Goal: Information Seeking & Learning: Learn about a topic

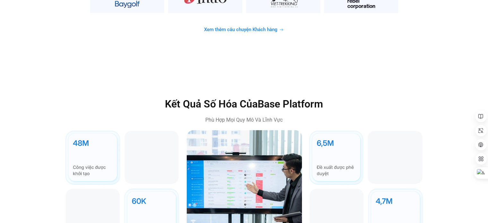
scroll to position [1789, 0]
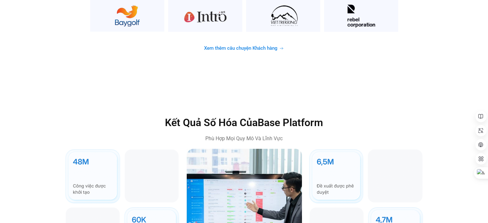
click at [257, 42] on link "Xem thêm câu chuyện Khách hàng" at bounding box center [244, 48] width 95 height 13
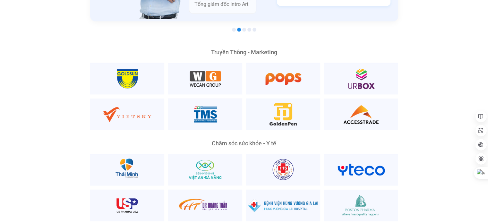
scroll to position [1177, 0]
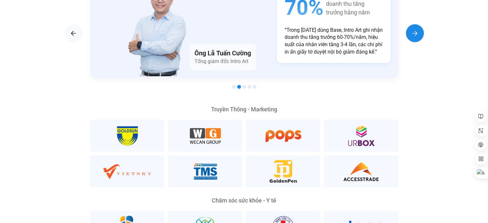
click at [414, 29] on img "Next slide" at bounding box center [415, 33] width 8 height 8
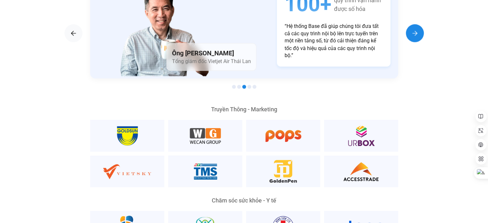
click at [414, 29] on img "Next slide" at bounding box center [415, 33] width 8 height 8
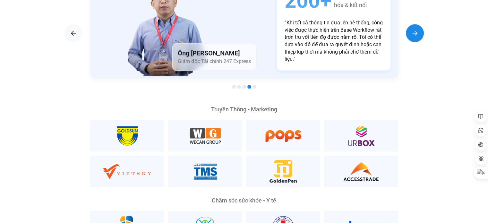
click at [414, 29] on img "Next slide" at bounding box center [415, 33] width 8 height 8
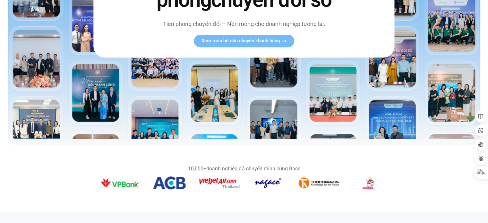
scroll to position [0, 0]
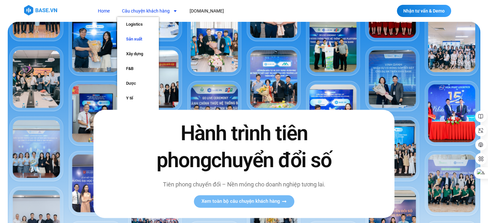
click at [137, 37] on link "Sản xuất" at bounding box center [138, 39] width 42 height 15
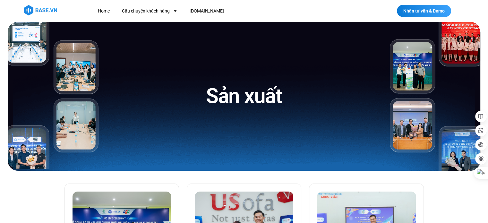
click at [43, 11] on img at bounding box center [40, 10] width 33 height 10
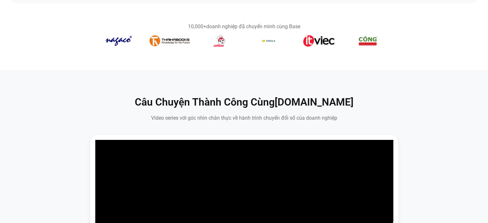
scroll to position [323, 0]
